Goal: Task Accomplishment & Management: Complete application form

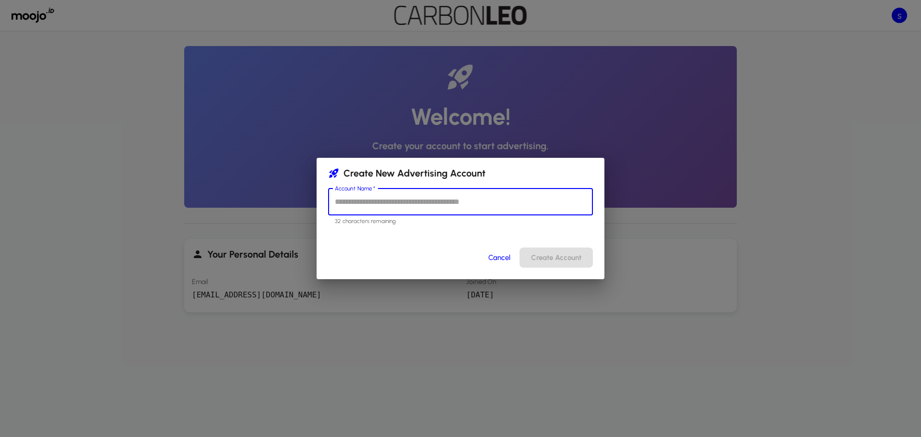
type input "*"
type input "*****"
click at [541, 259] on button "Create Account" at bounding box center [556, 258] width 73 height 20
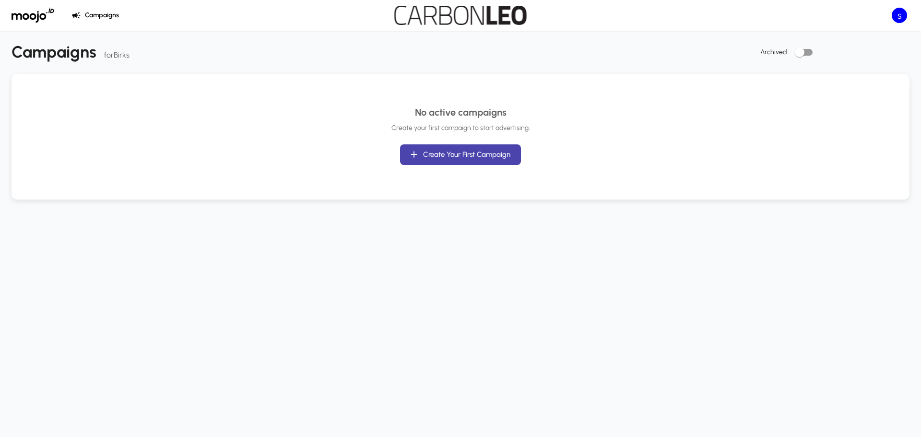
click at [423, 158] on button "Create Your First Campaign" at bounding box center [460, 154] width 121 height 20
